Goal: Information Seeking & Learning: Learn about a topic

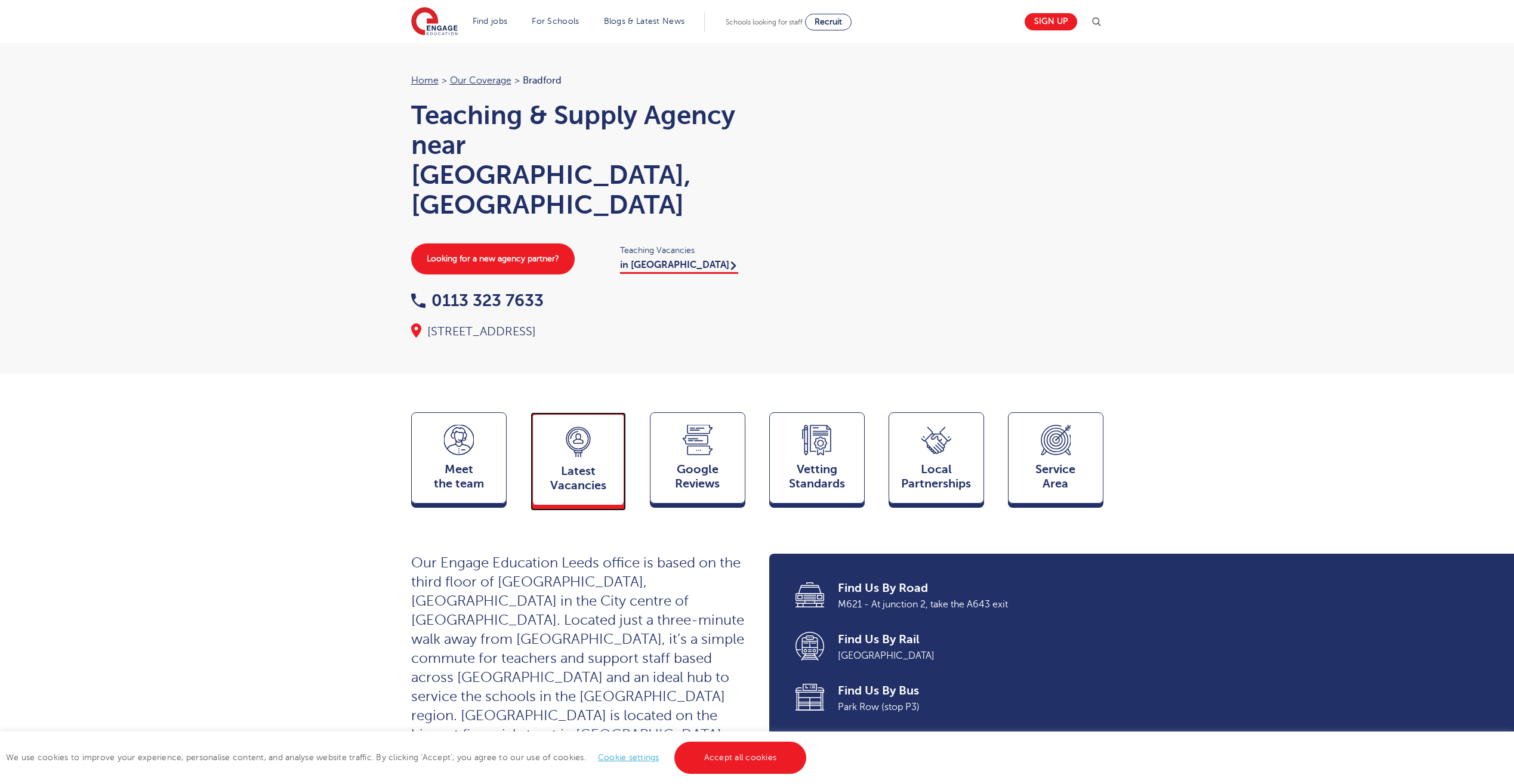
click at [599, 464] on span "Latest Vacancies" at bounding box center [578, 479] width 79 height 29
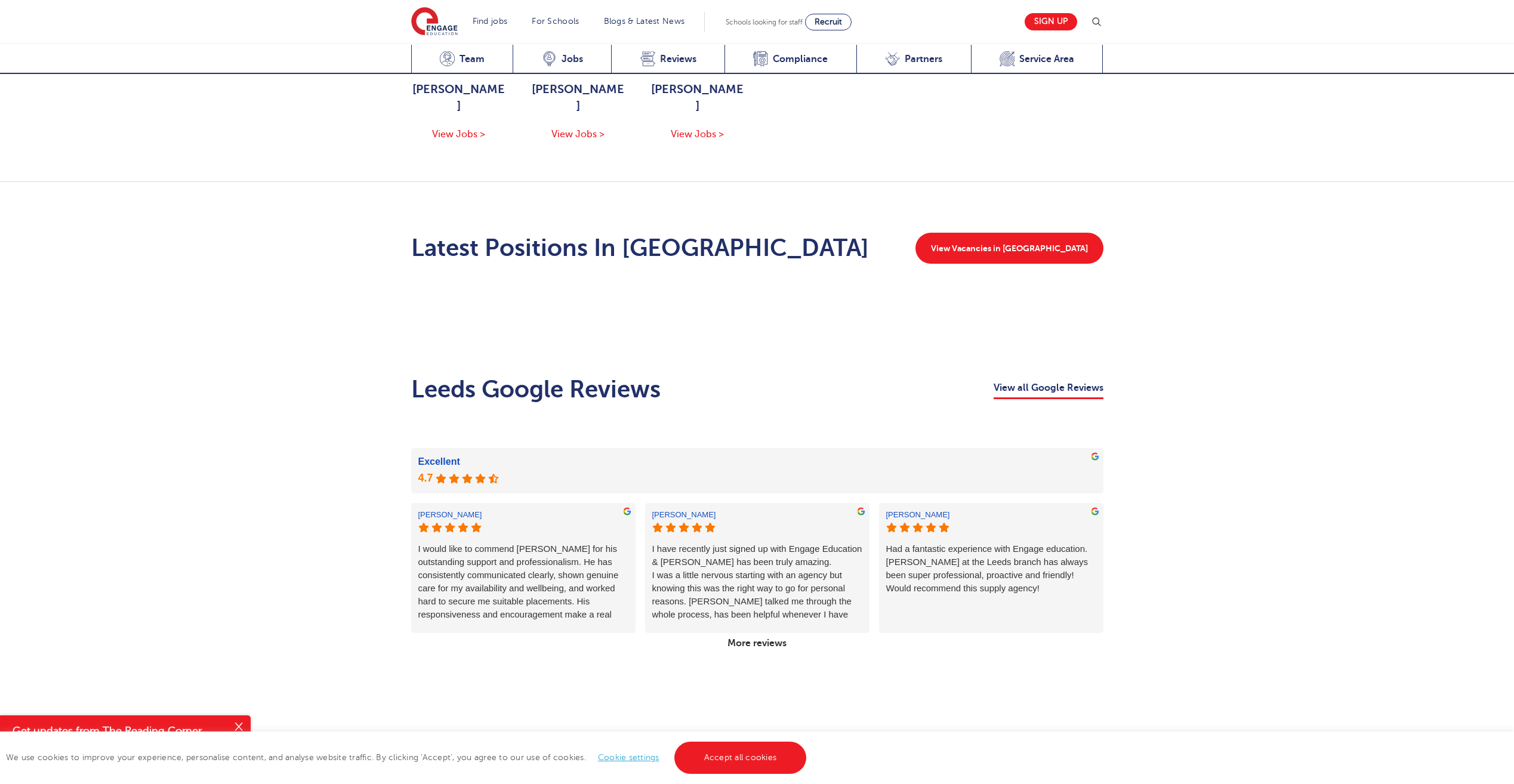
scroll to position [1471, 0]
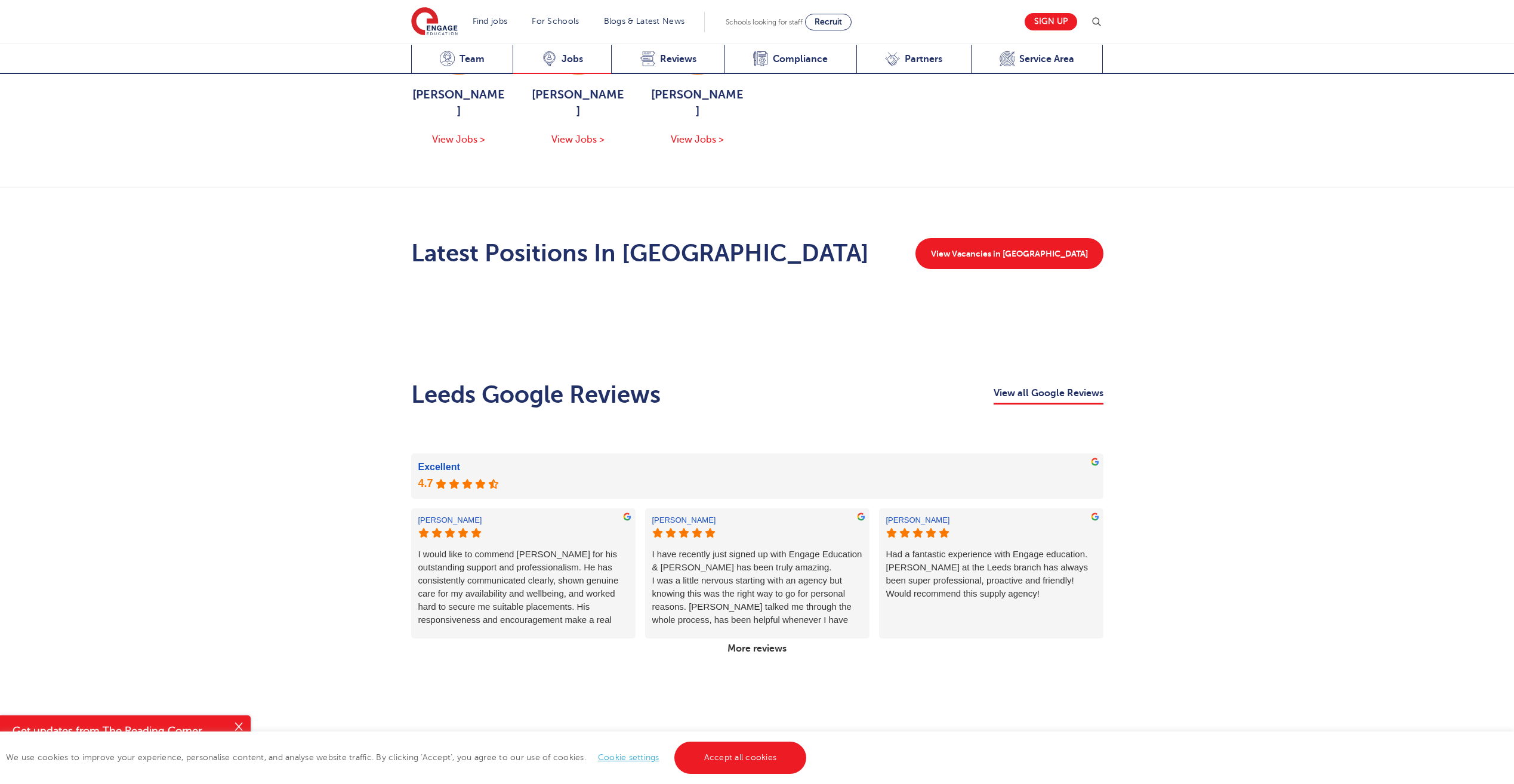
click at [571, 51] on div "Latest Vacancies Jobs" at bounding box center [562, 60] width 99 height 30
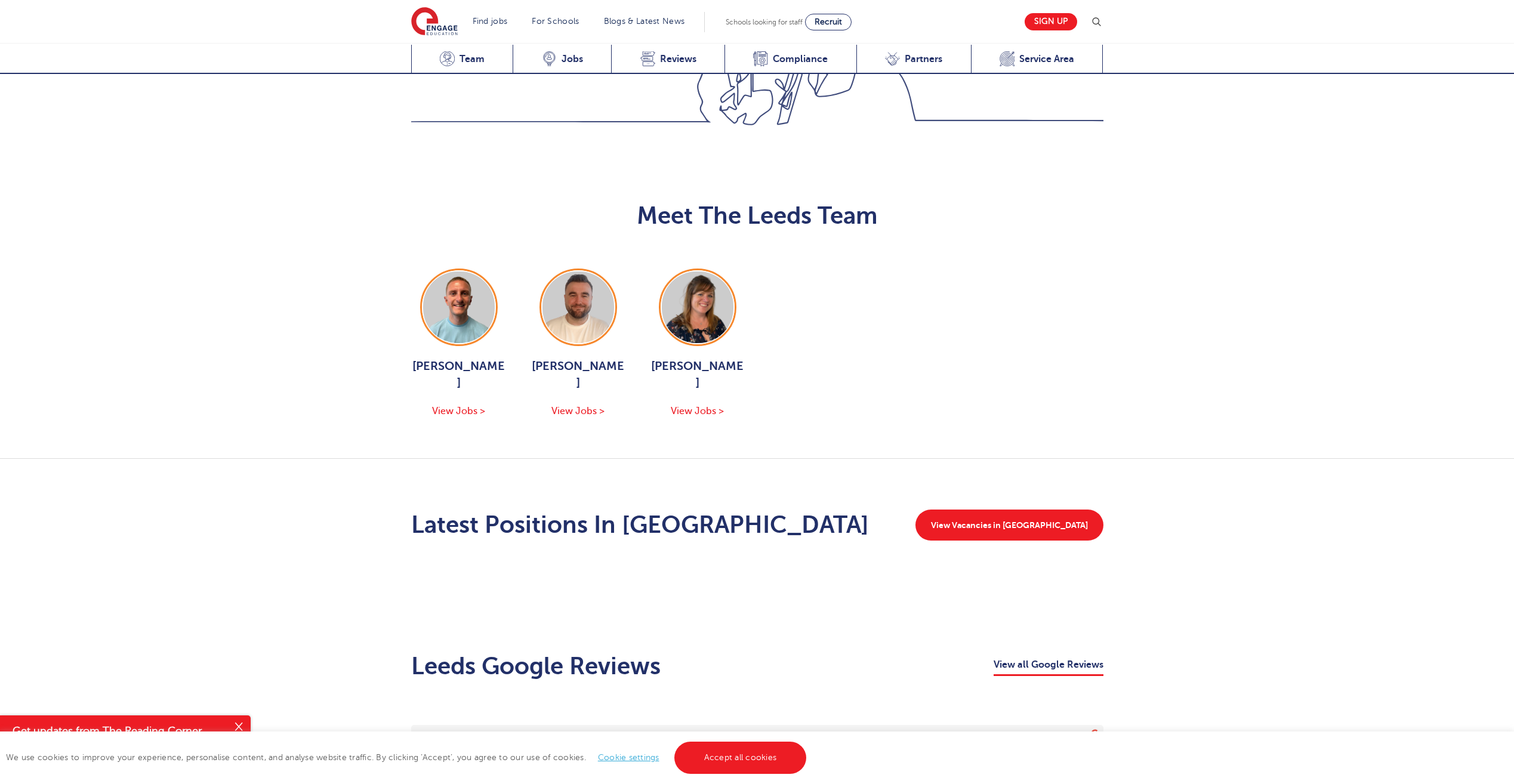
scroll to position [1172, 0]
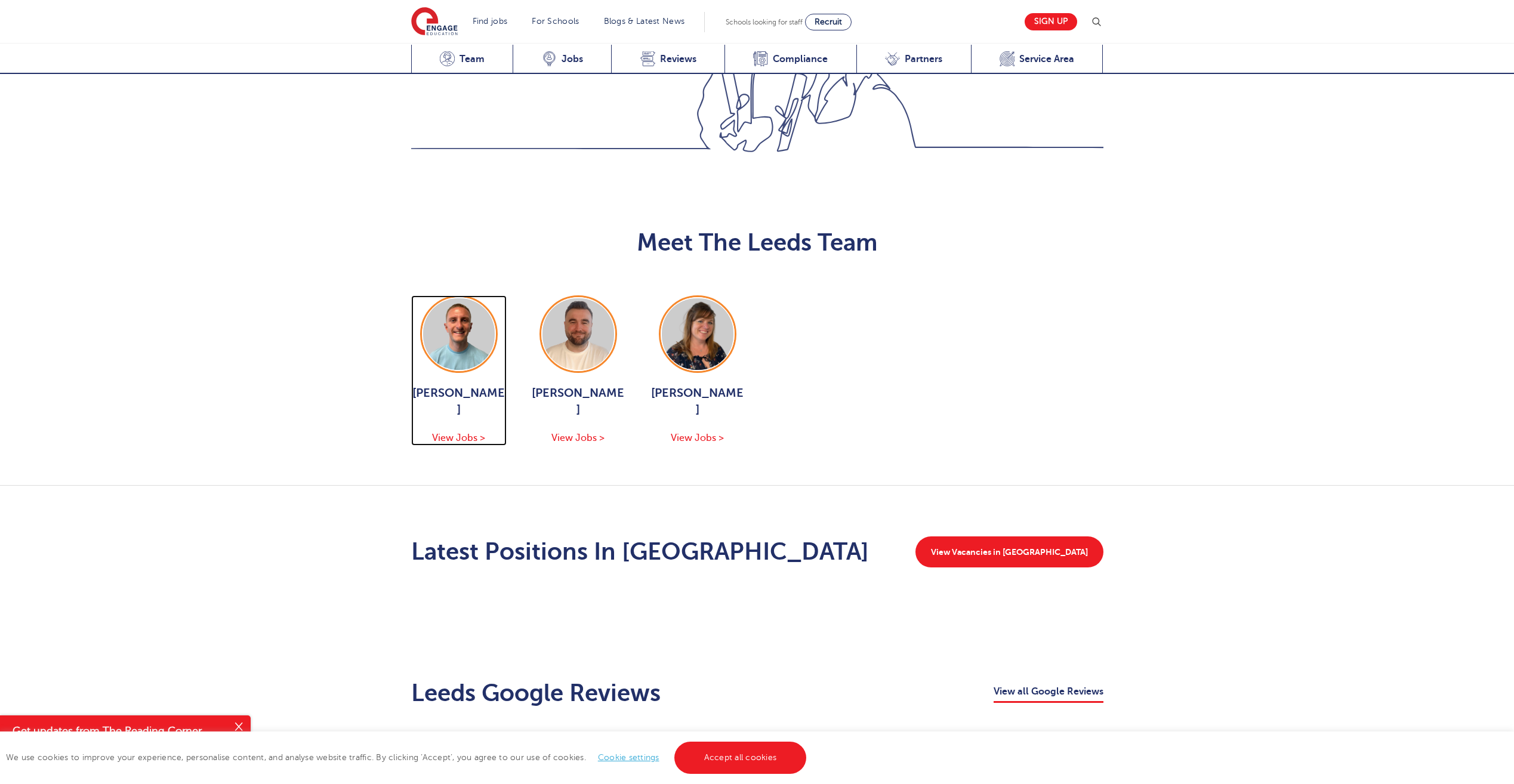
click at [468, 433] on span "View Jobs >" at bounding box center [459, 438] width 53 height 11
click at [590, 433] on span "View Jobs >" at bounding box center [577, 438] width 53 height 11
click at [705, 433] on span "View Jobs >" at bounding box center [697, 438] width 53 height 11
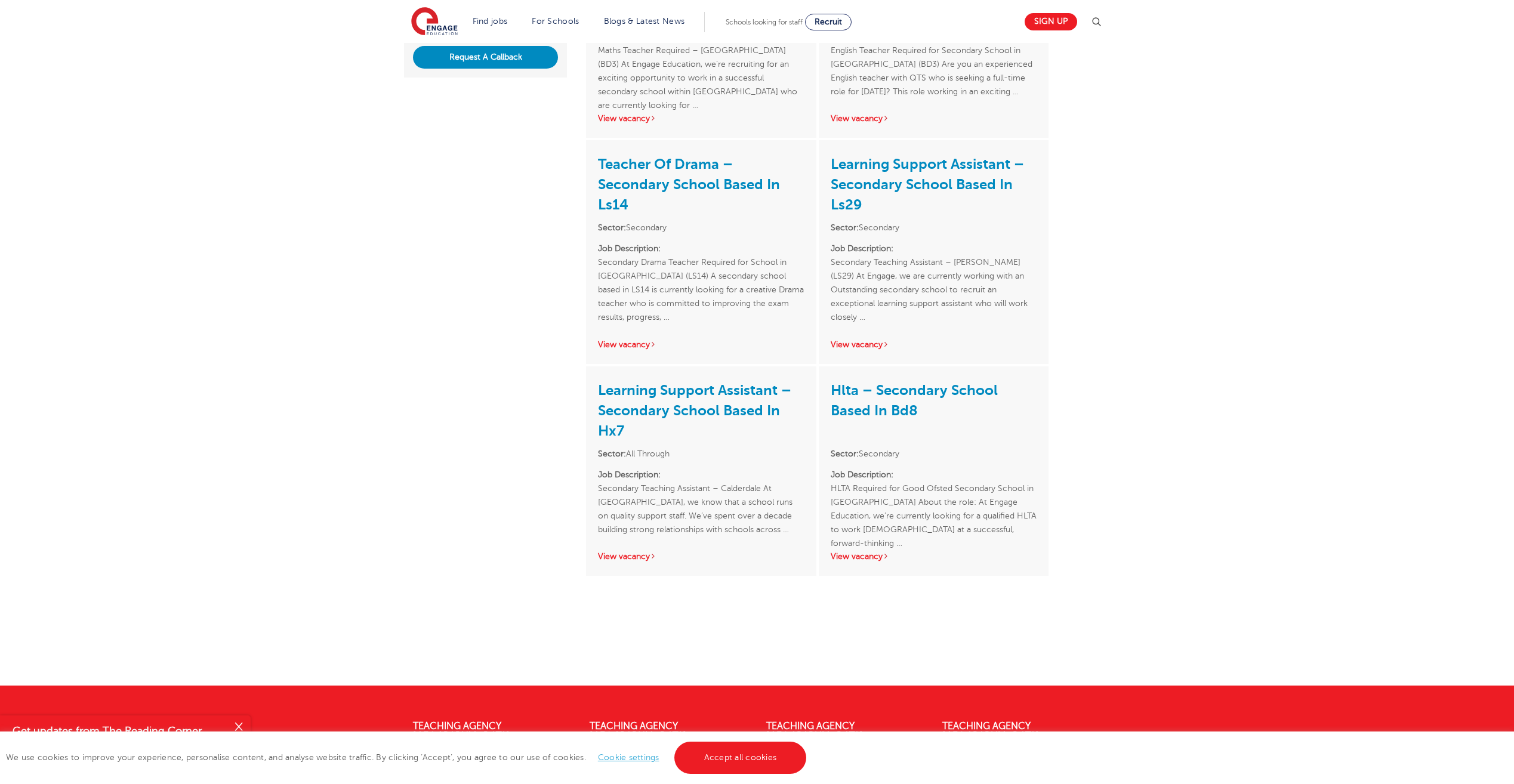
scroll to position [418, 0]
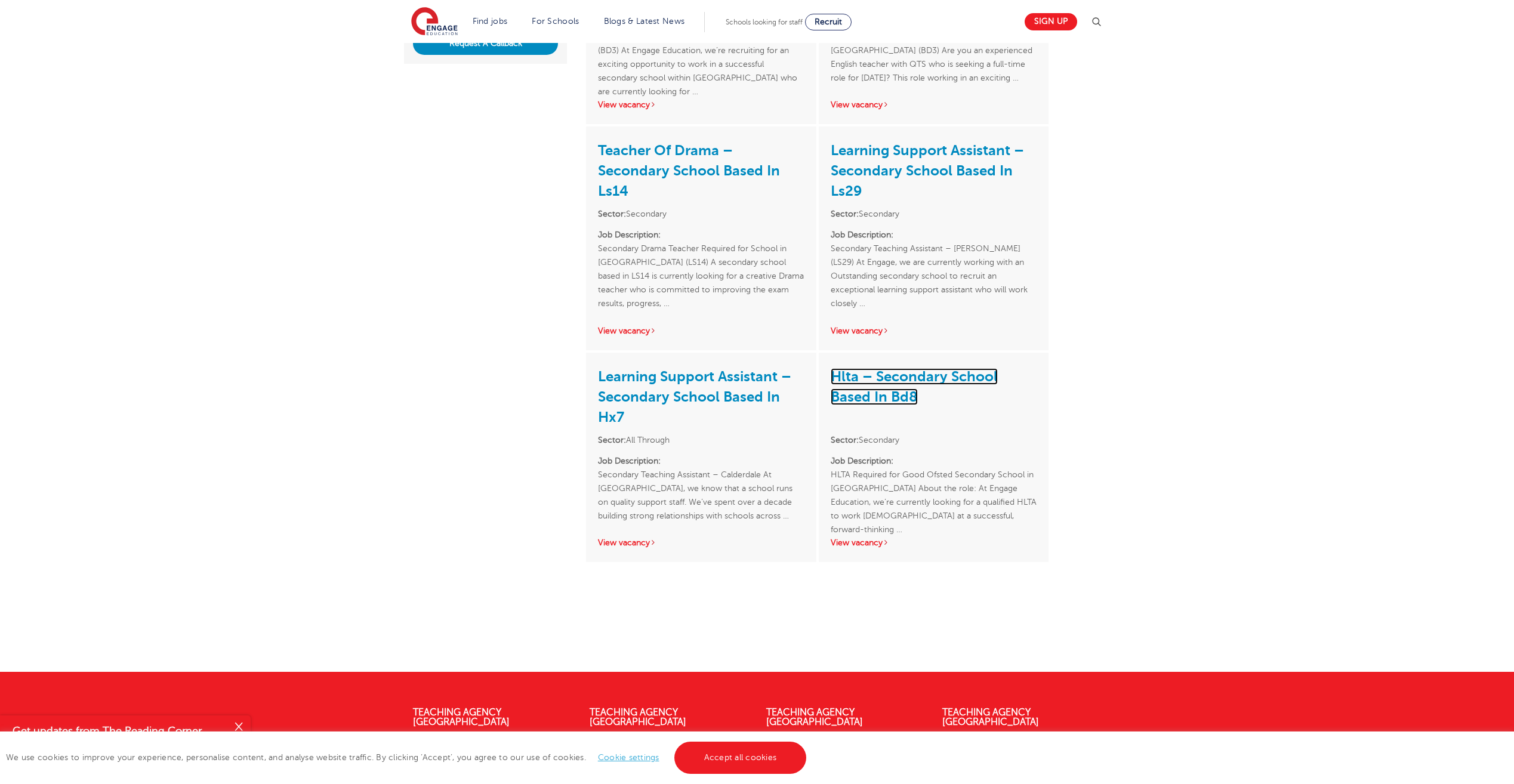
click at [933, 378] on link "Hlta – Secondary School Based In Bd8" at bounding box center [914, 387] width 167 height 37
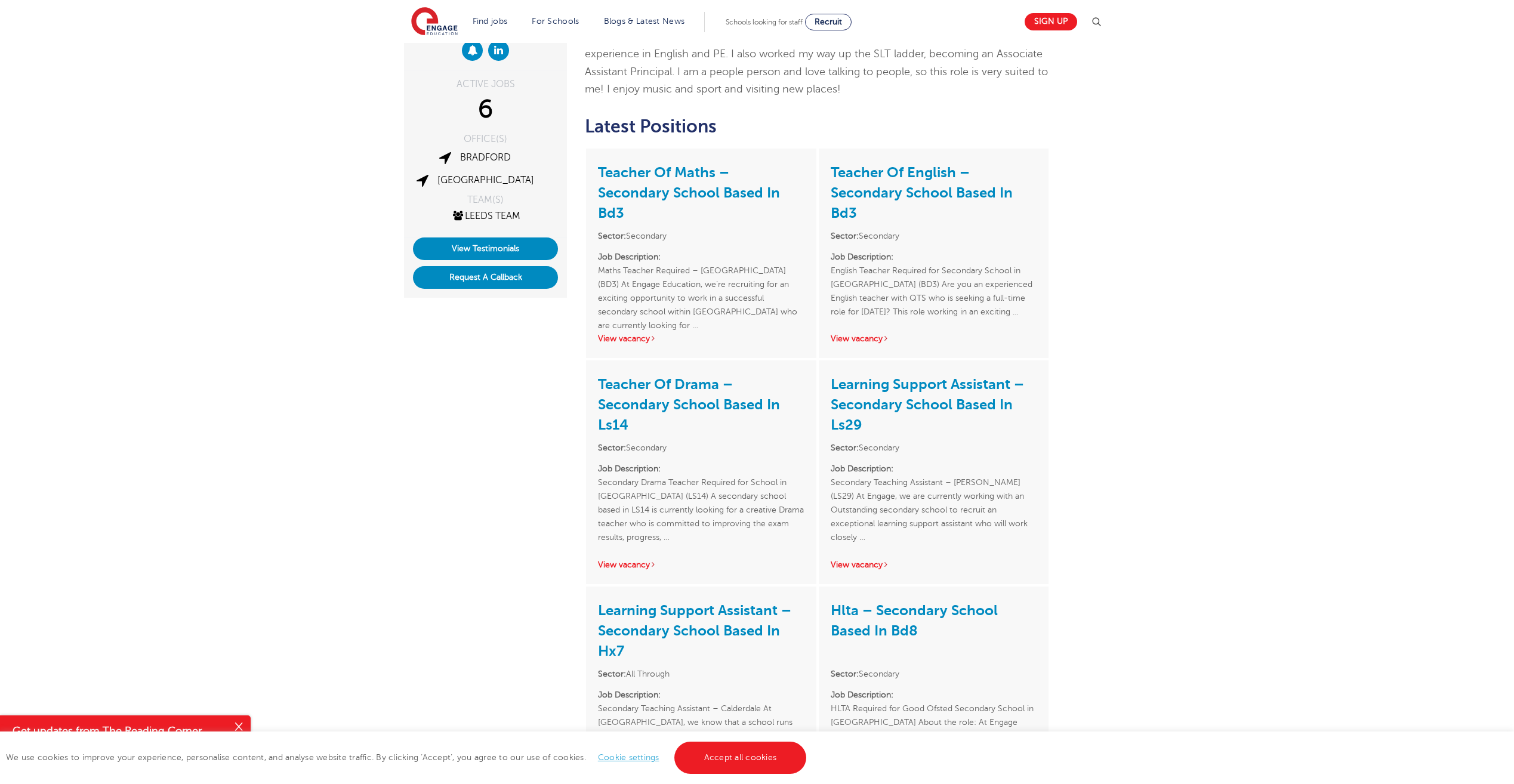
scroll to position [179, 0]
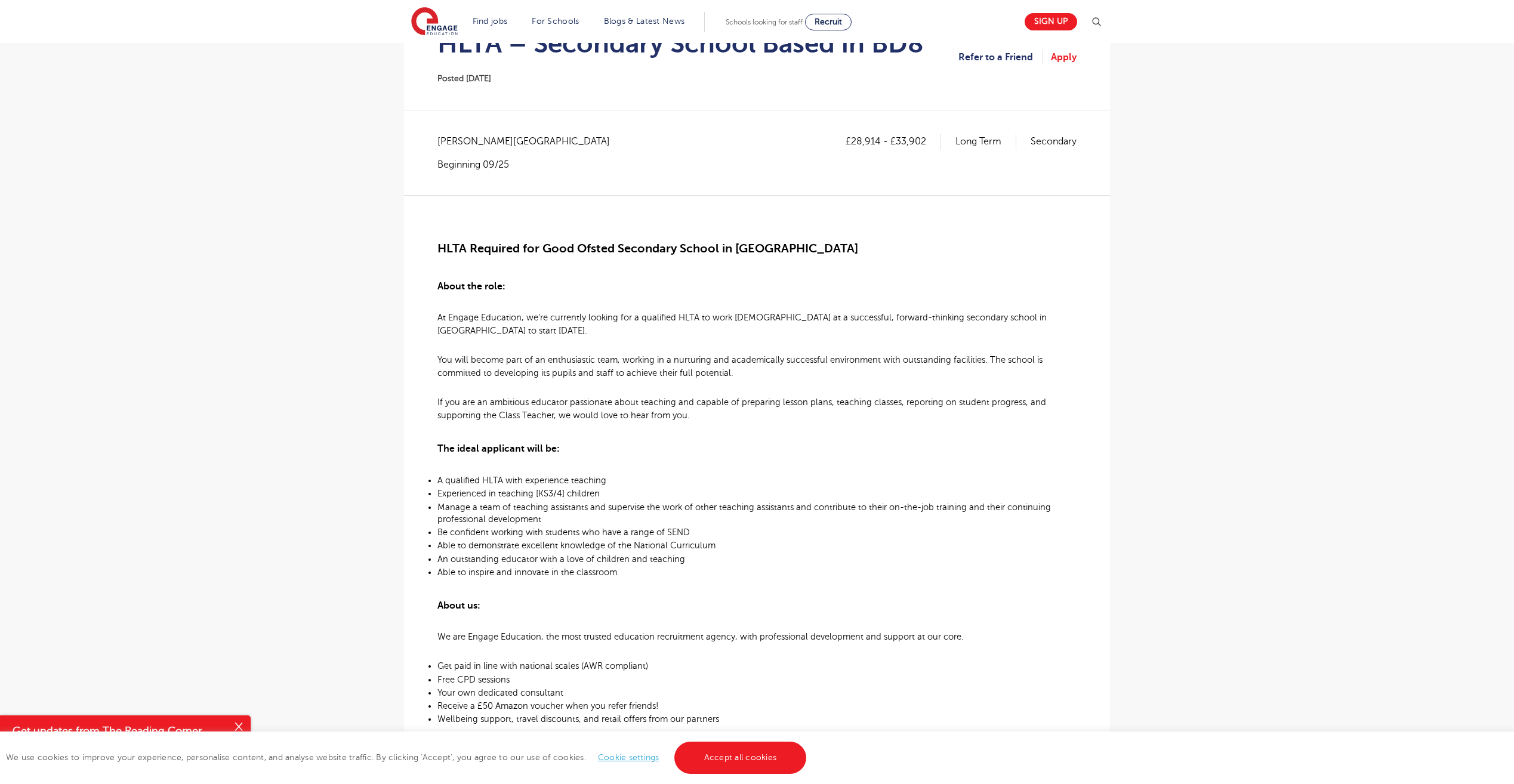
scroll to position [299, 0]
